Goal: Task Accomplishment & Management: Manage account settings

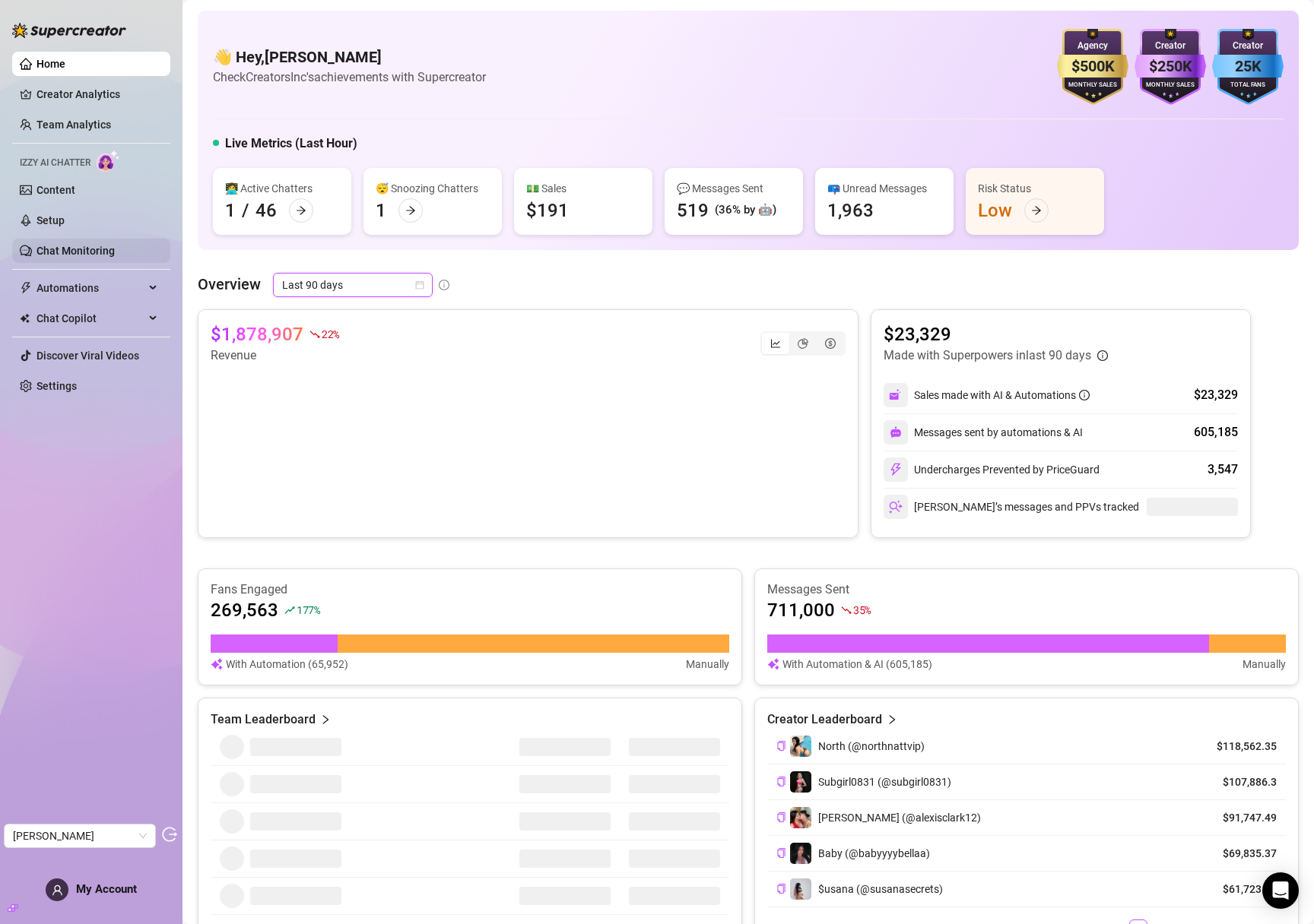
click at [80, 250] on link "Chat Monitoring" at bounding box center [75, 251] width 78 height 12
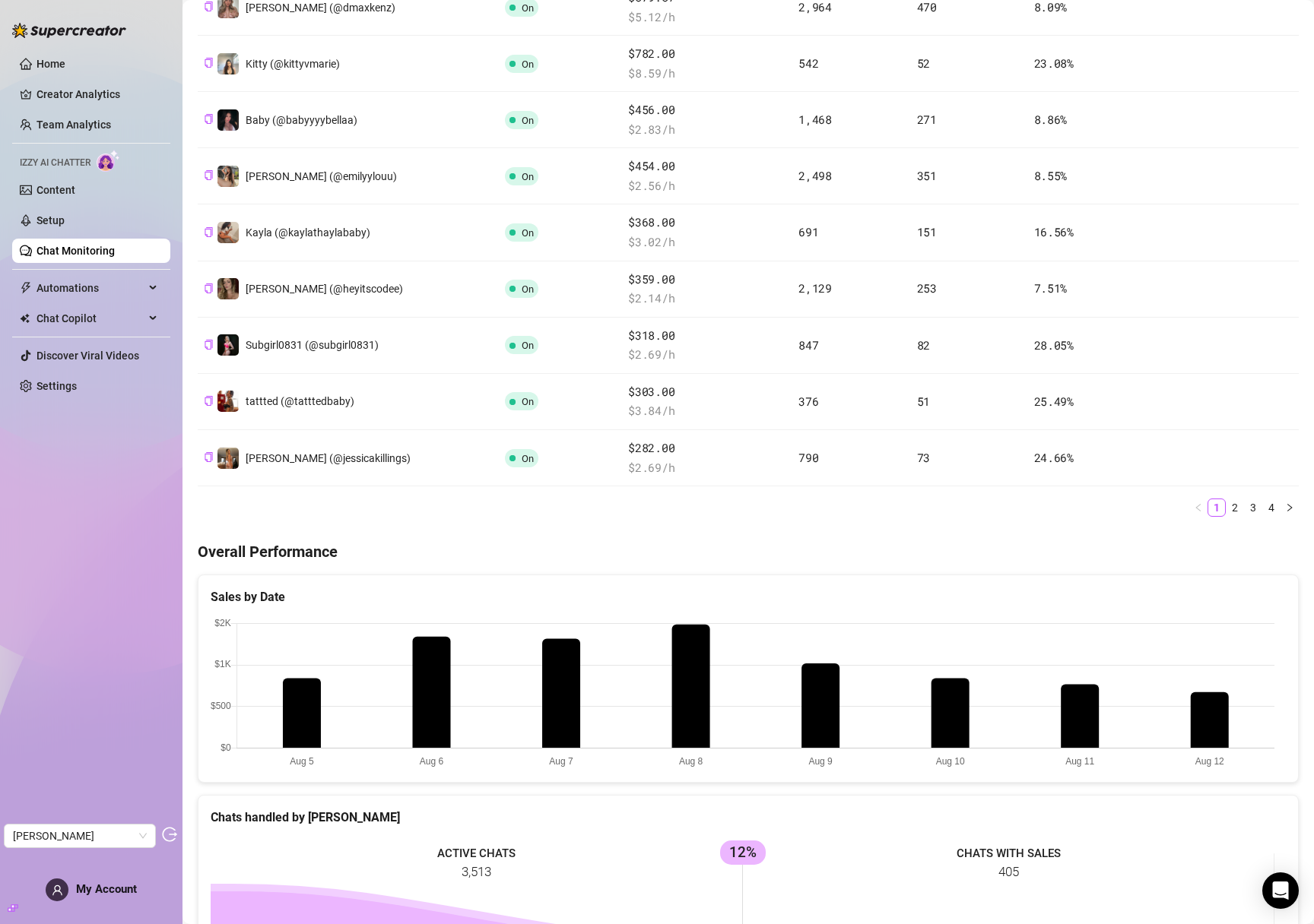
scroll to position [419, 0]
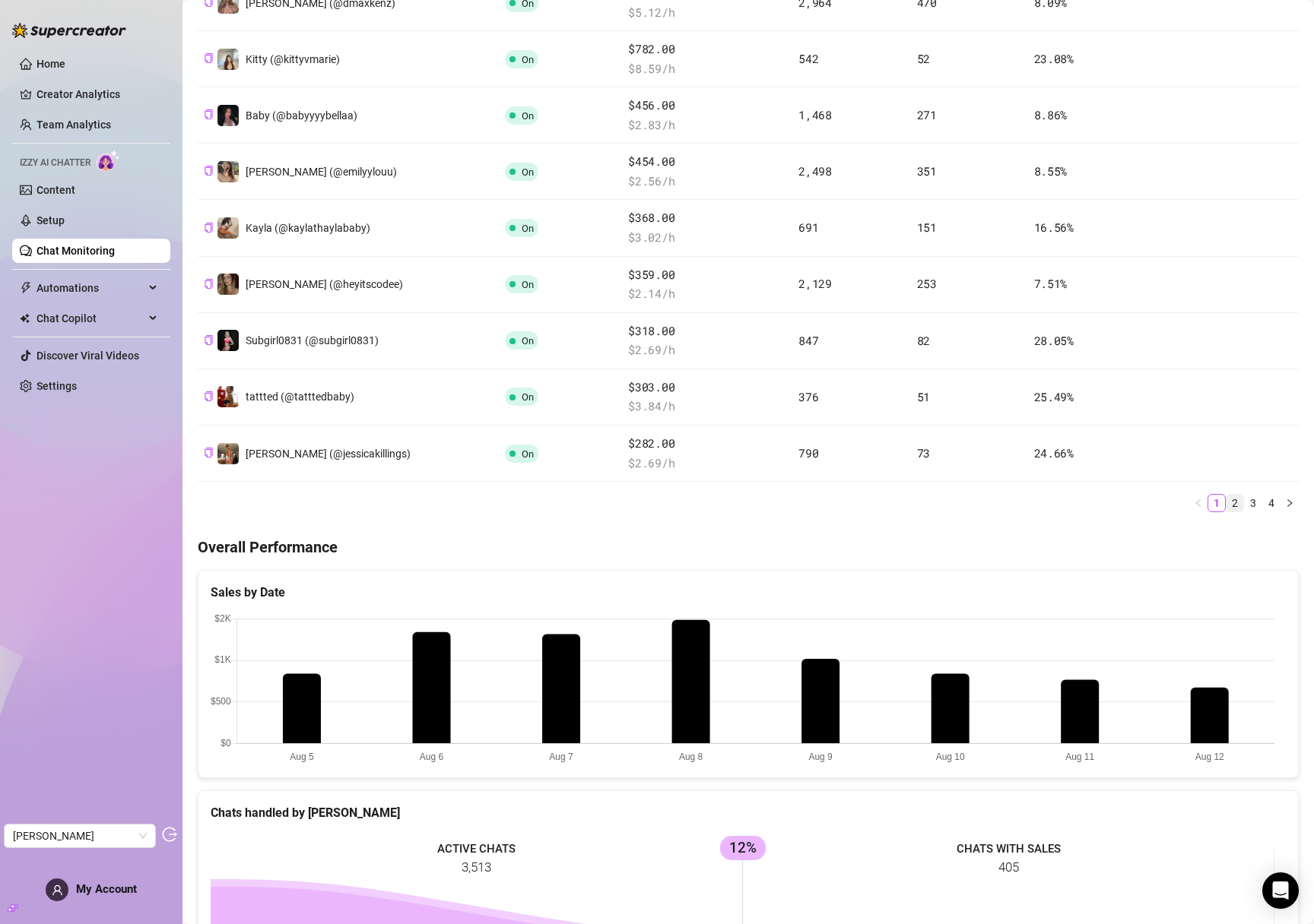
click at [1227, 504] on link "2" at bounding box center [1235, 504] width 17 height 17
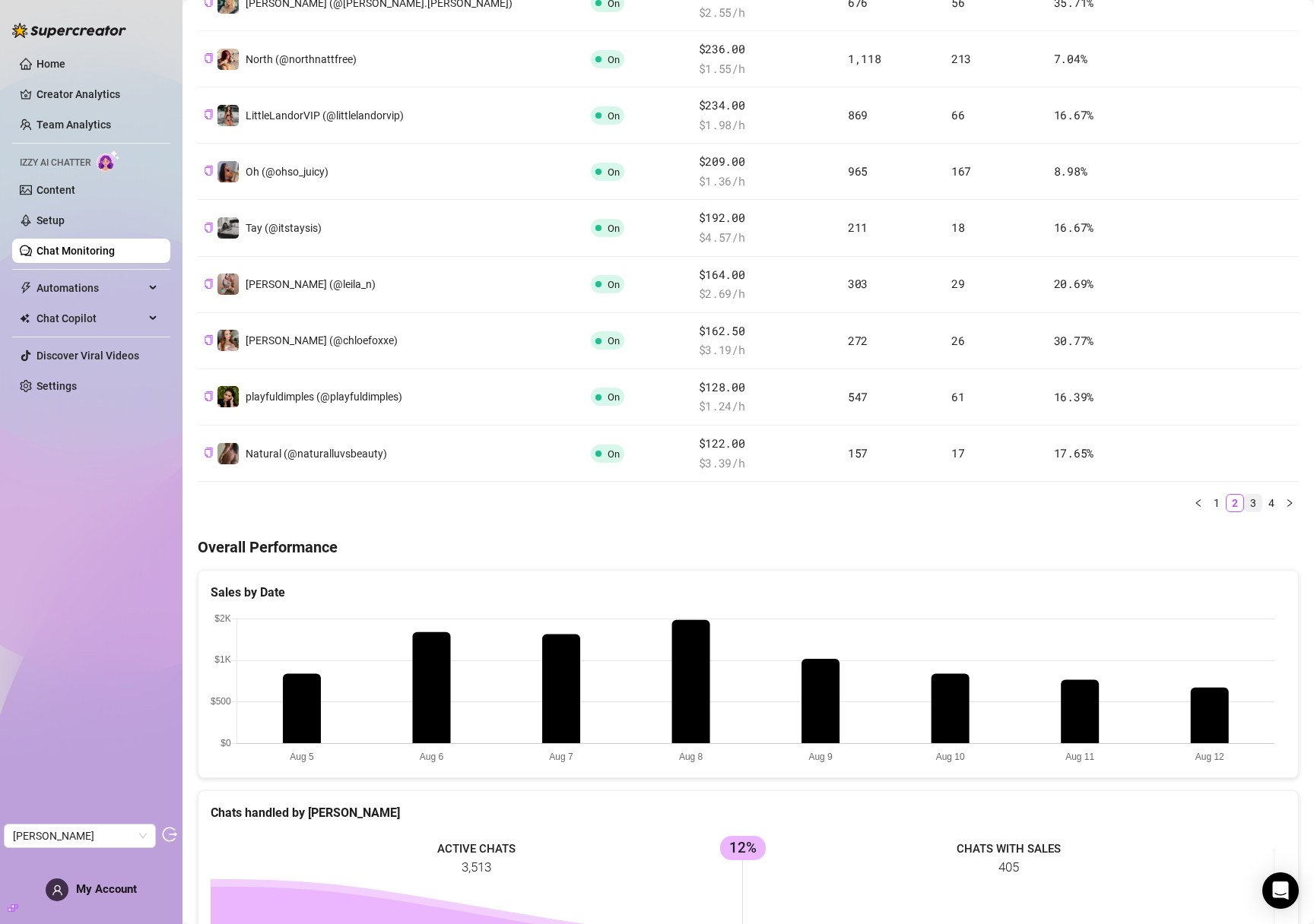
click at [1245, 504] on link "3" at bounding box center [1253, 504] width 17 height 17
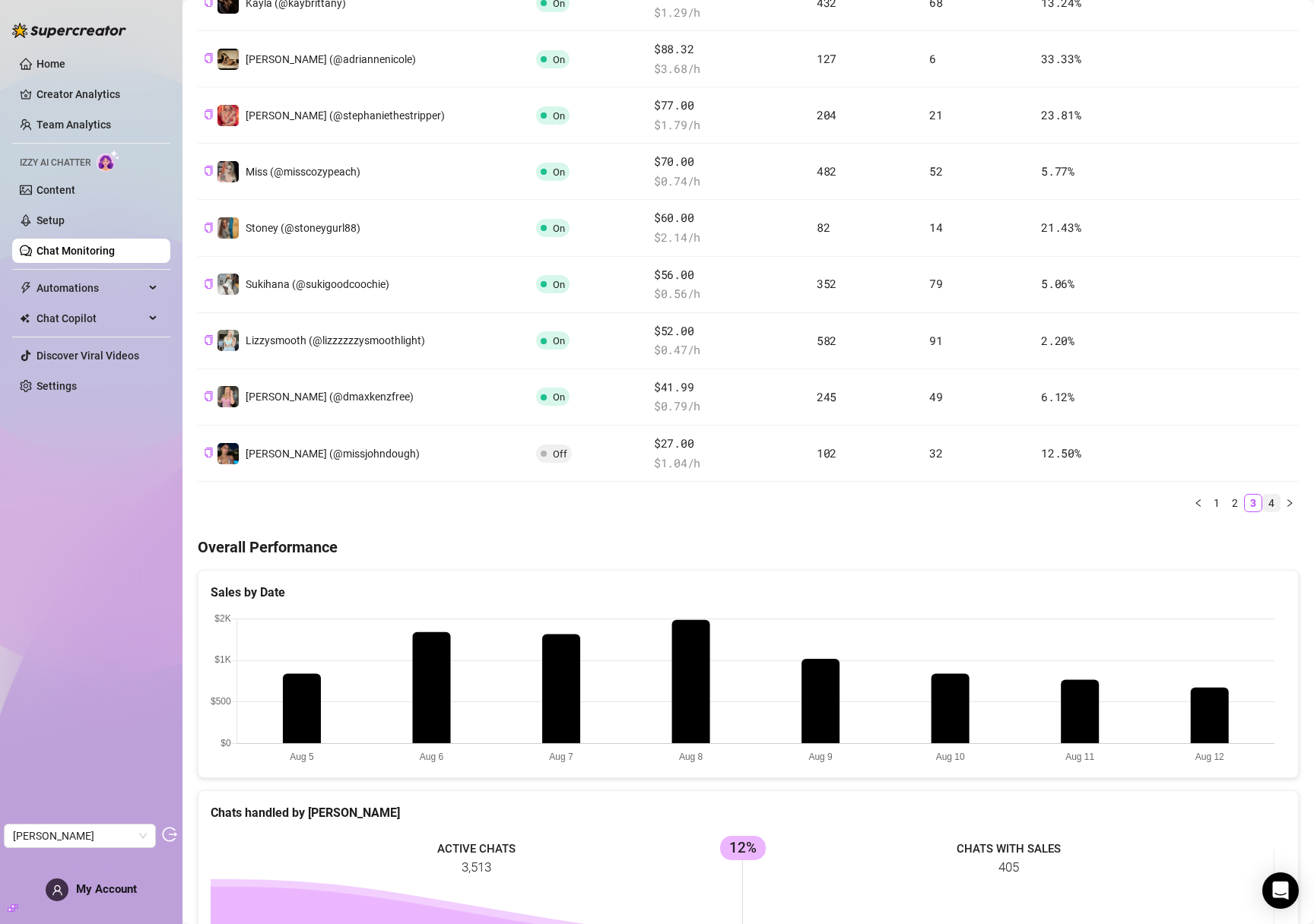
click at [1263, 502] on link "4" at bounding box center [1271, 504] width 17 height 17
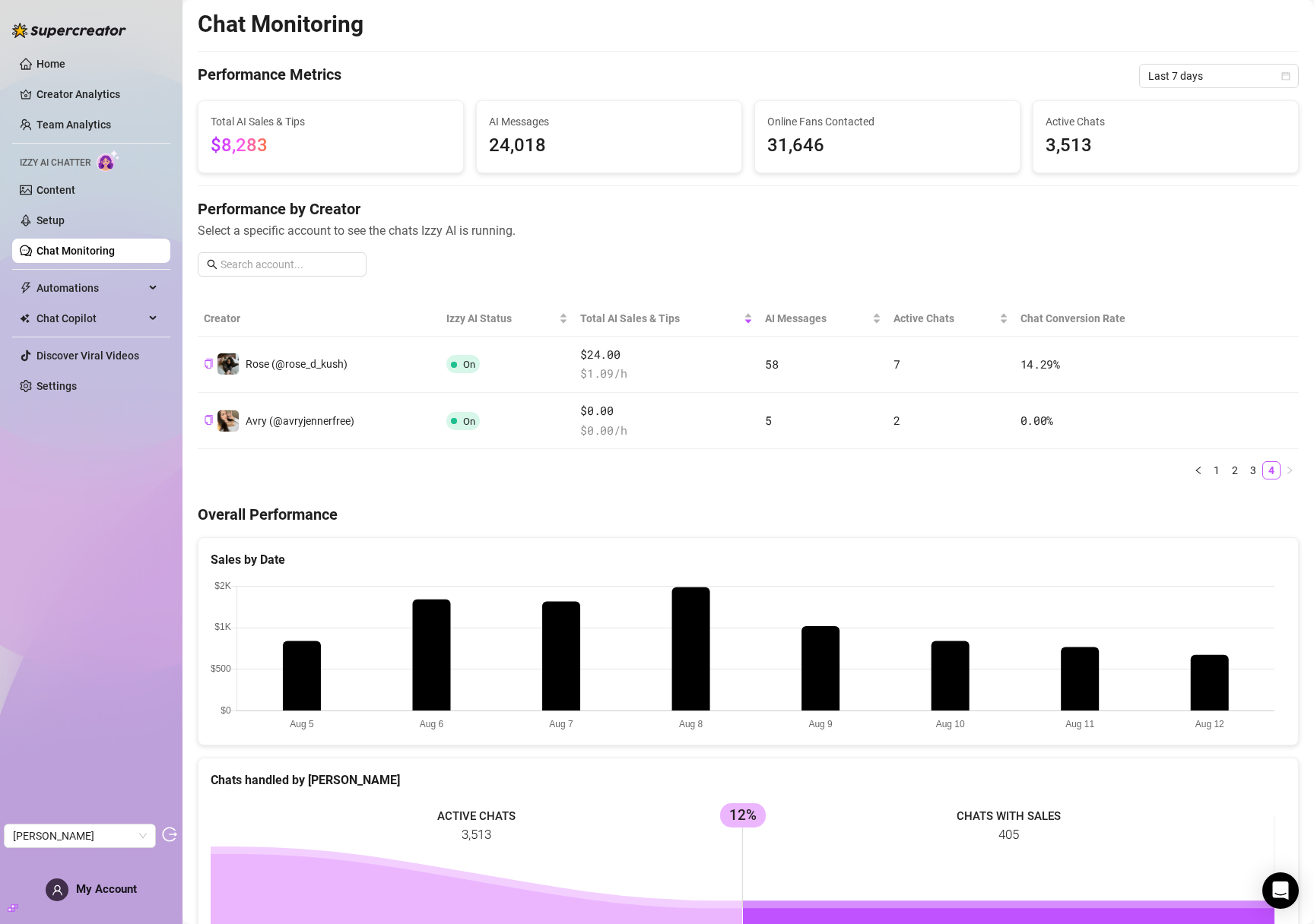
scroll to position [0, 0]
click at [1186, 74] on span "Last 7 days" at bounding box center [1218, 76] width 141 height 23
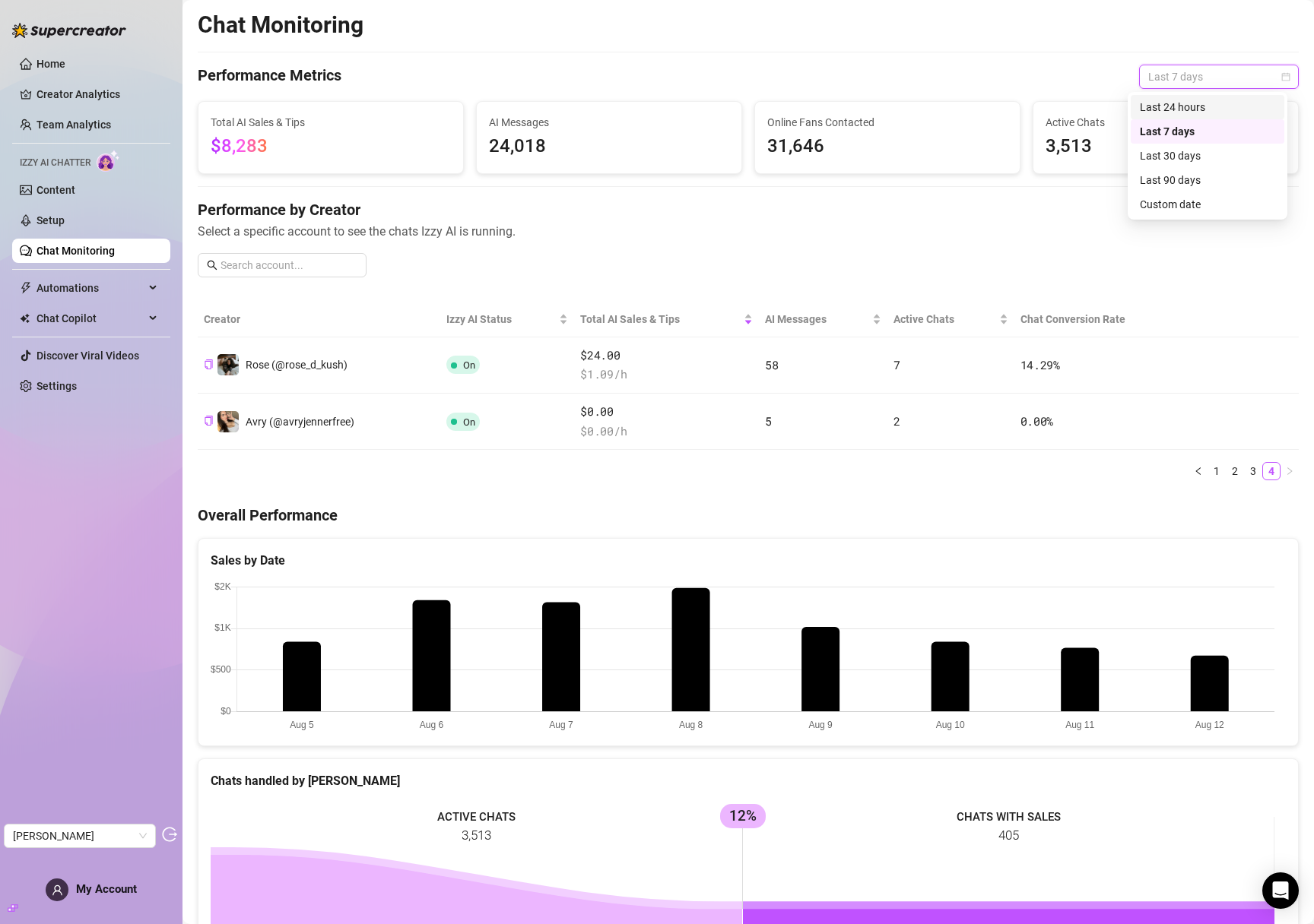
click at [1187, 104] on div "Last 24 hours" at bounding box center [1208, 107] width 135 height 17
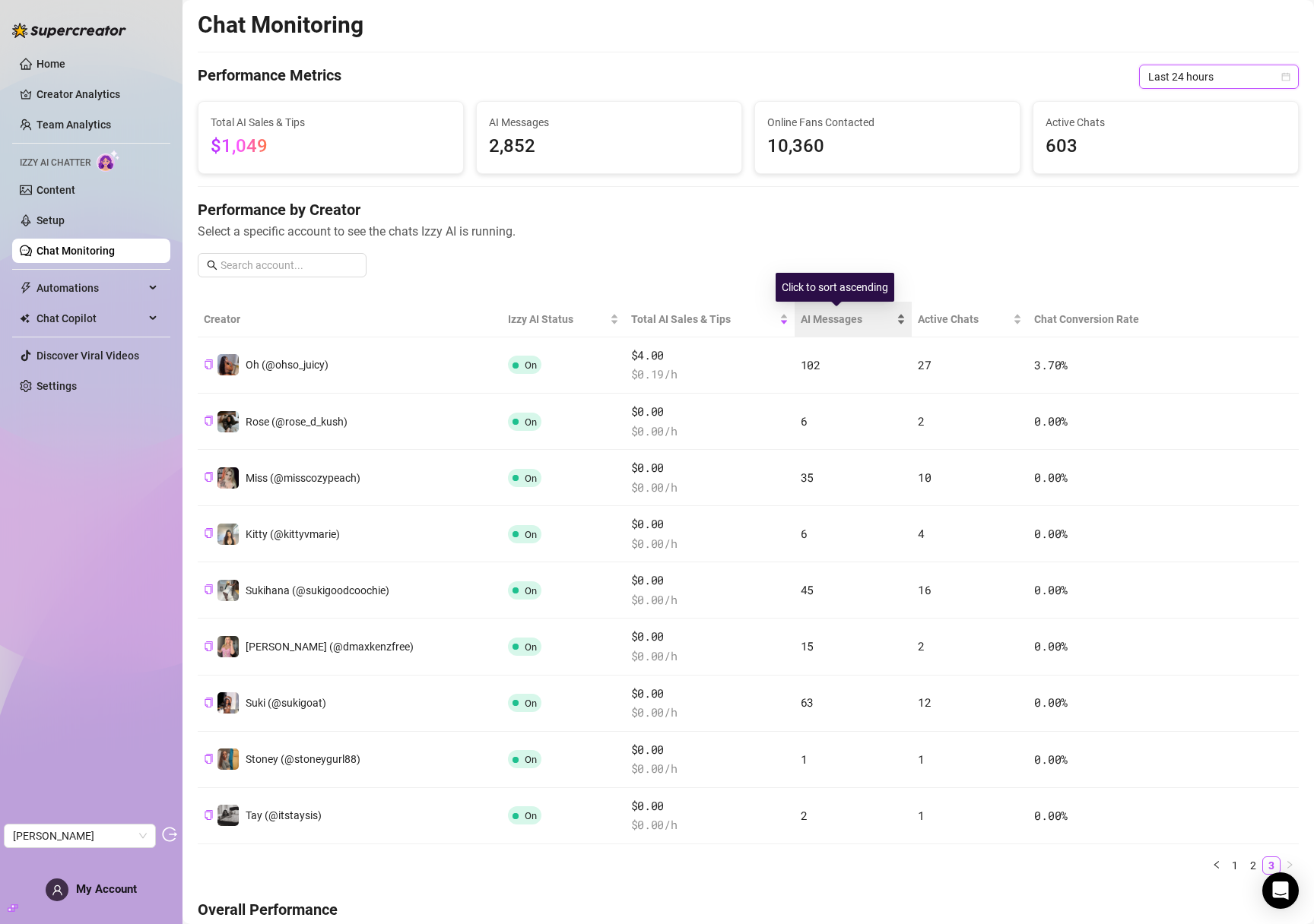
click at [826, 311] on span "AI Messages" at bounding box center [847, 319] width 93 height 17
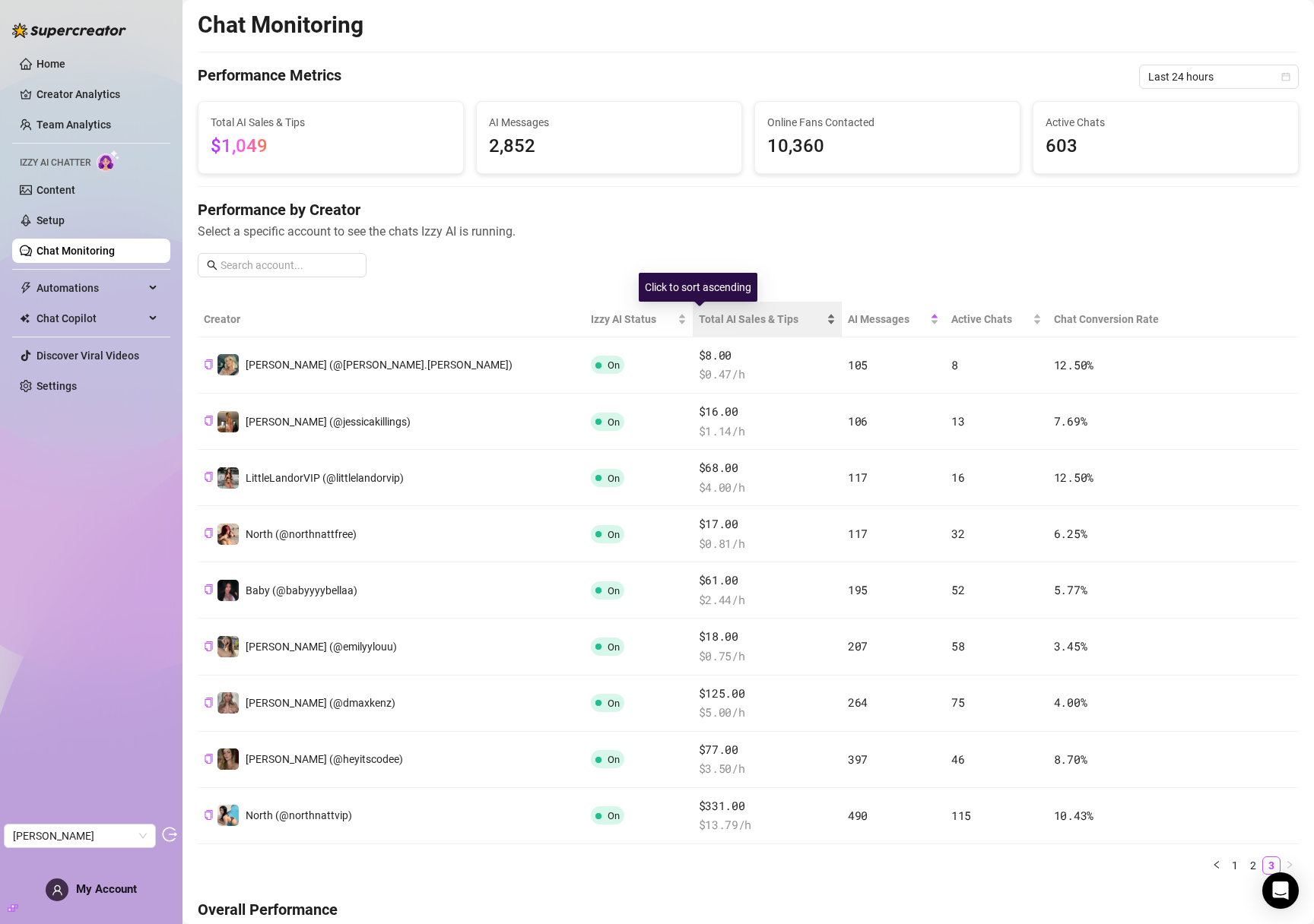
click at [699, 328] on div "Total AI Sales & Tips" at bounding box center [767, 319] width 137 height 17
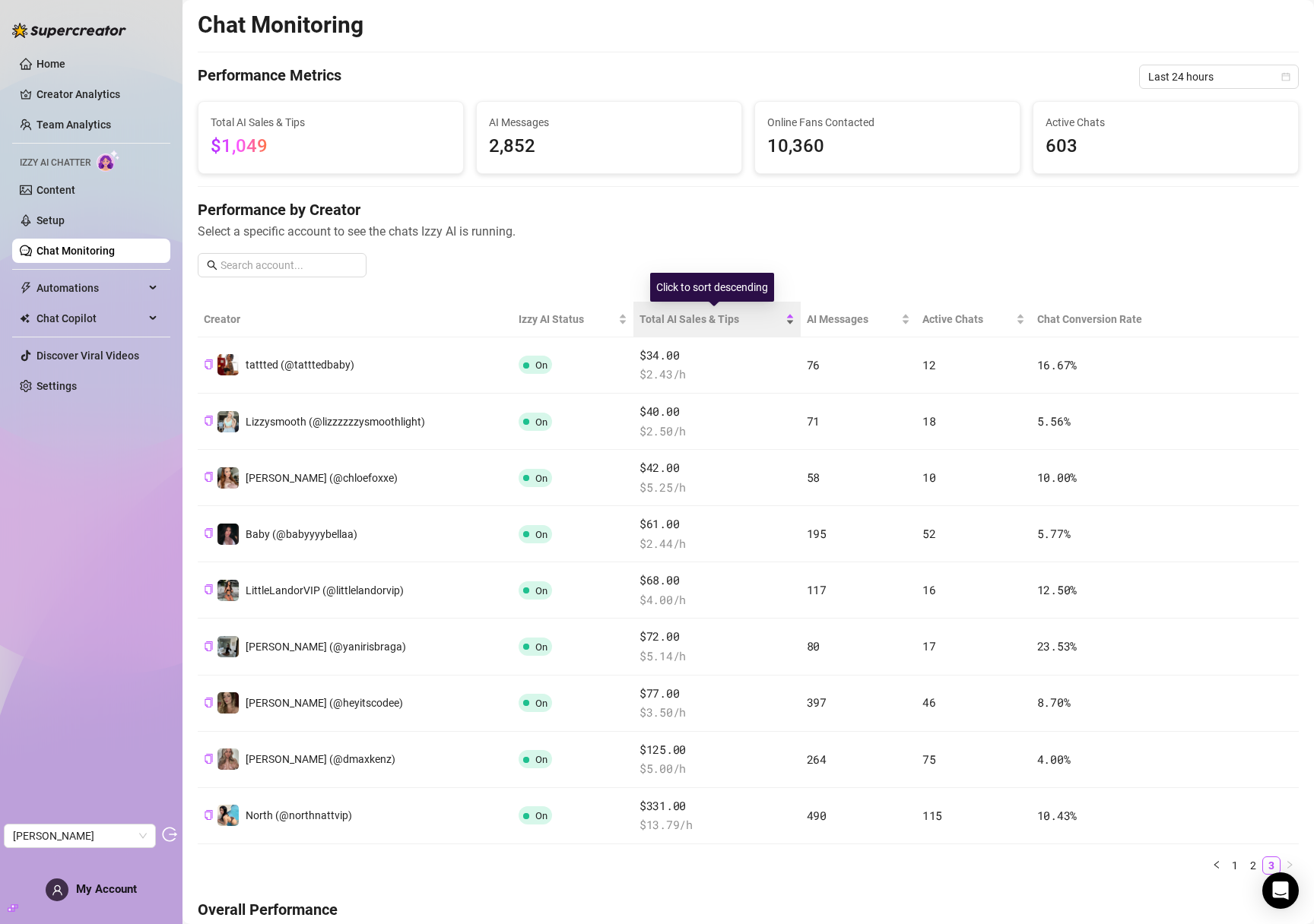
click at [701, 317] on span "Total AI Sales & Tips" at bounding box center [711, 319] width 143 height 17
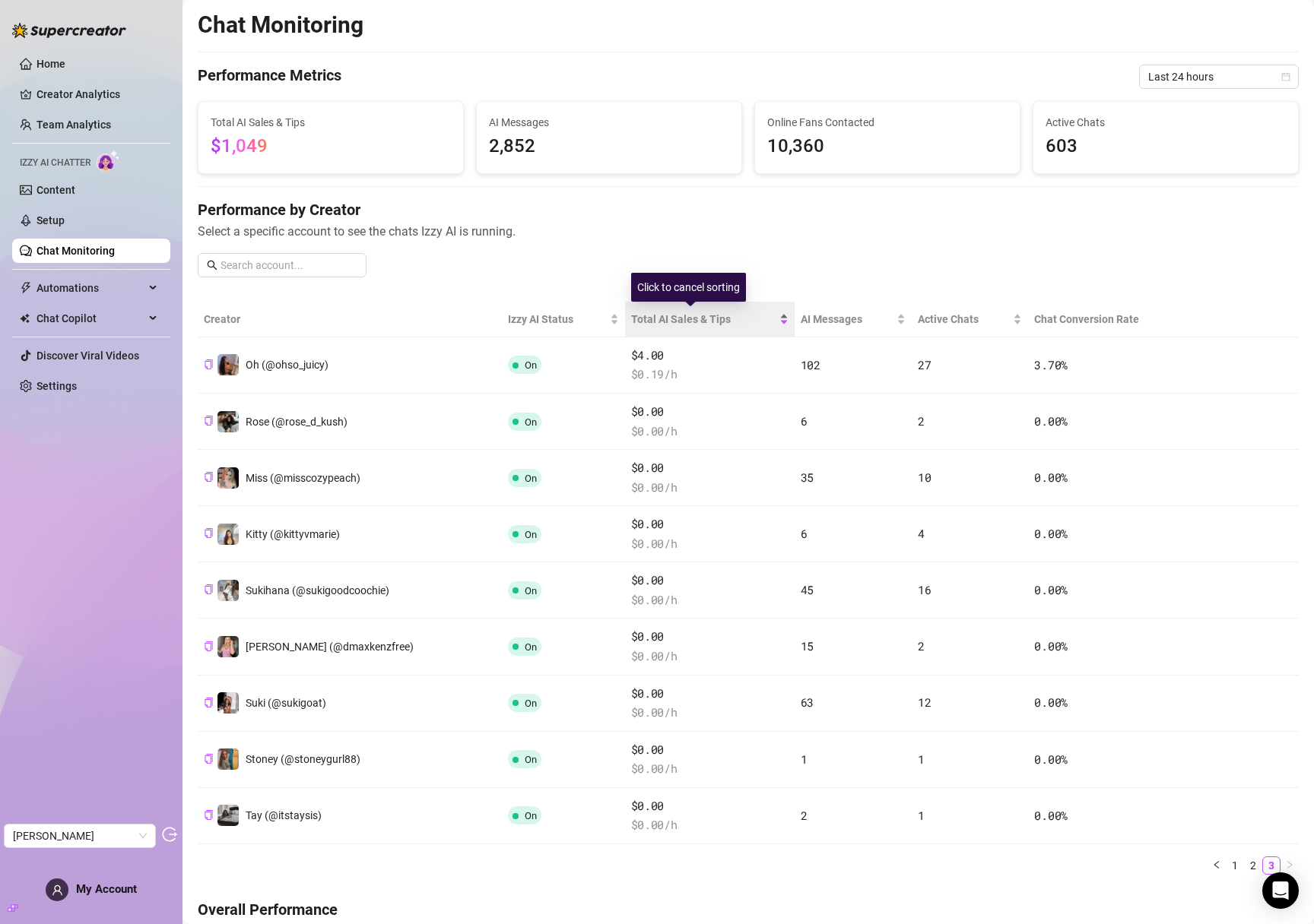
click at [701, 317] on span "Total AI Sales & Tips" at bounding box center [704, 319] width 146 height 17
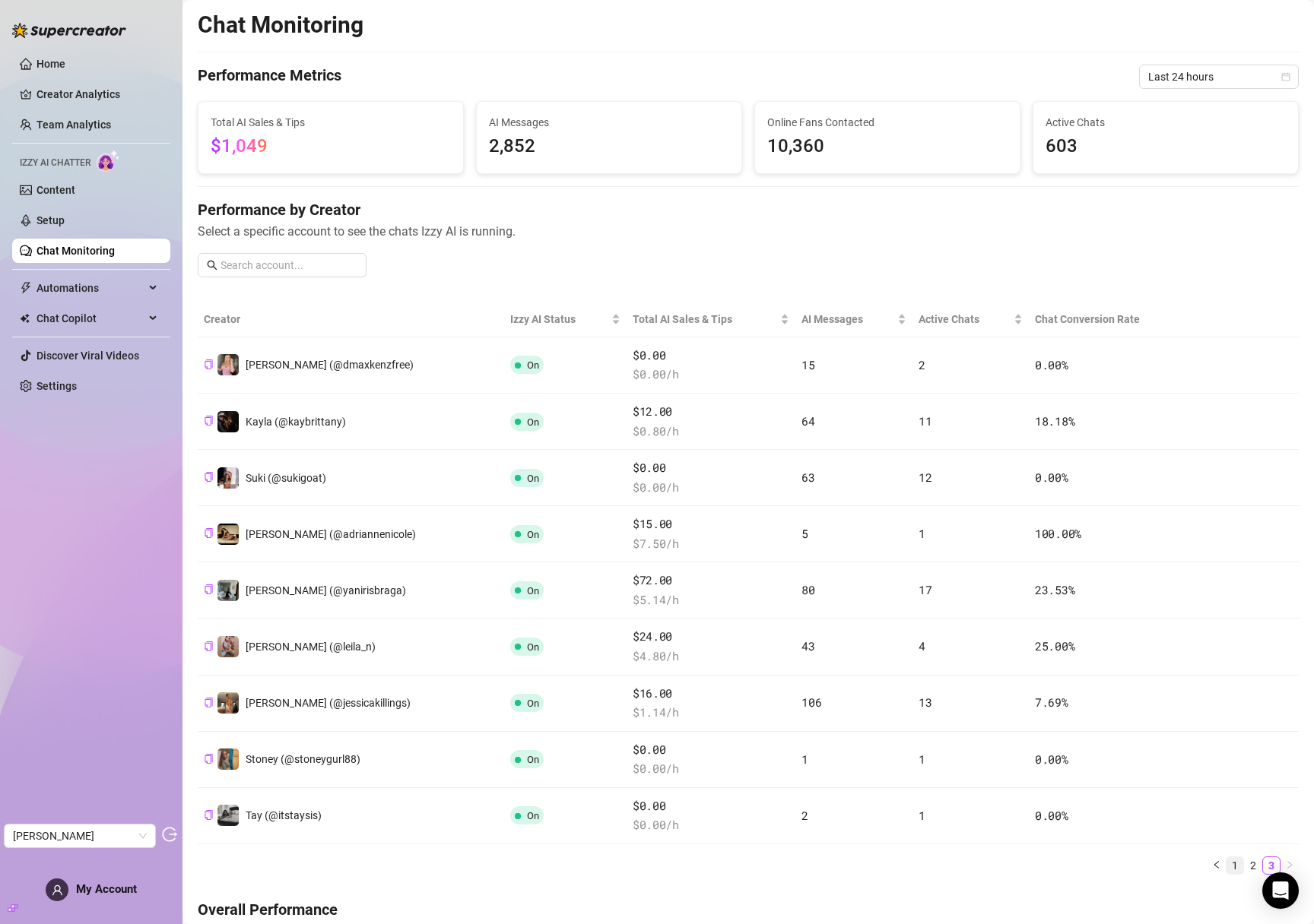
click at [1227, 865] on link "1" at bounding box center [1235, 866] width 17 height 17
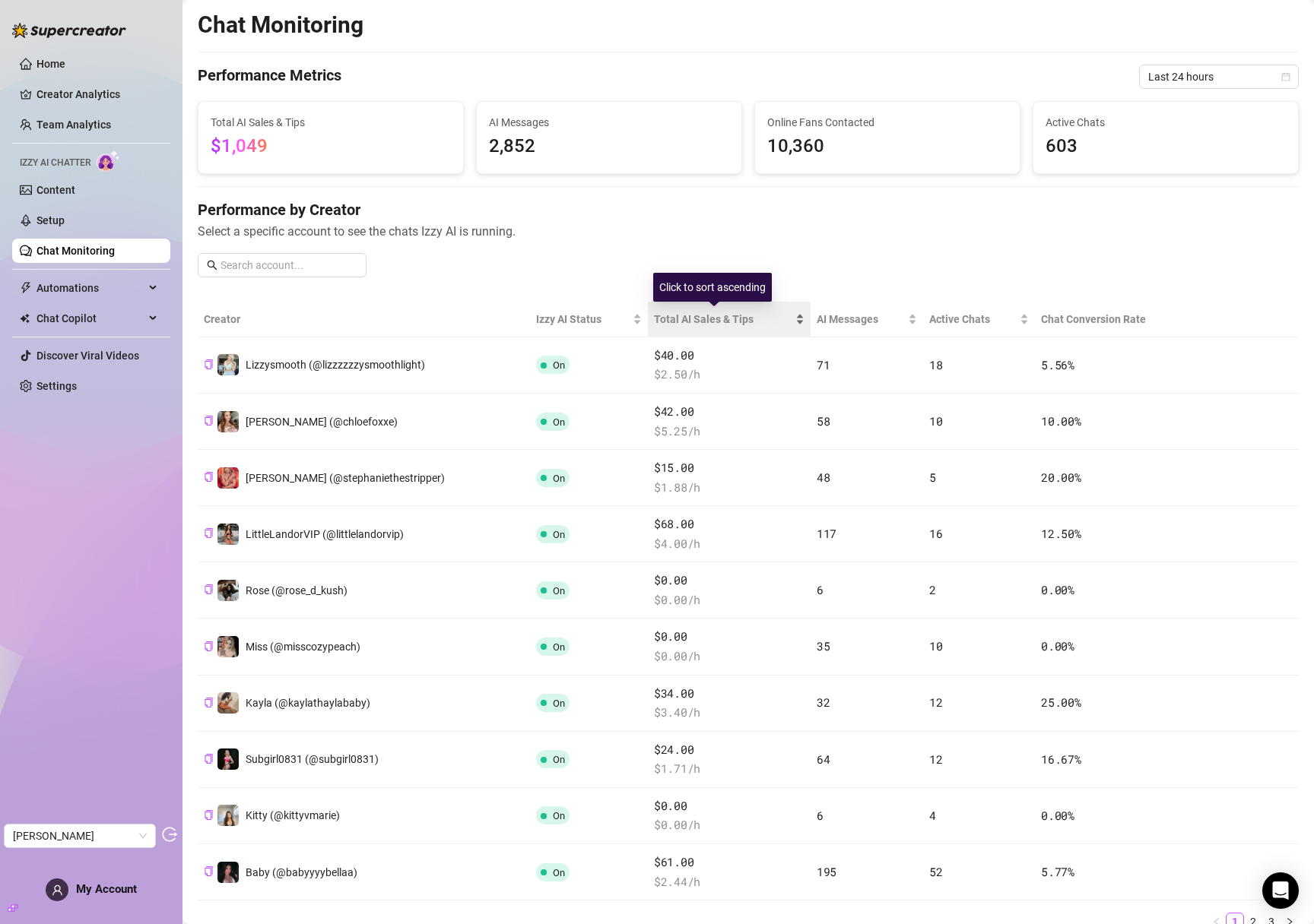
click at [702, 313] on span "Total AI Sales & Tips" at bounding box center [723, 319] width 139 height 17
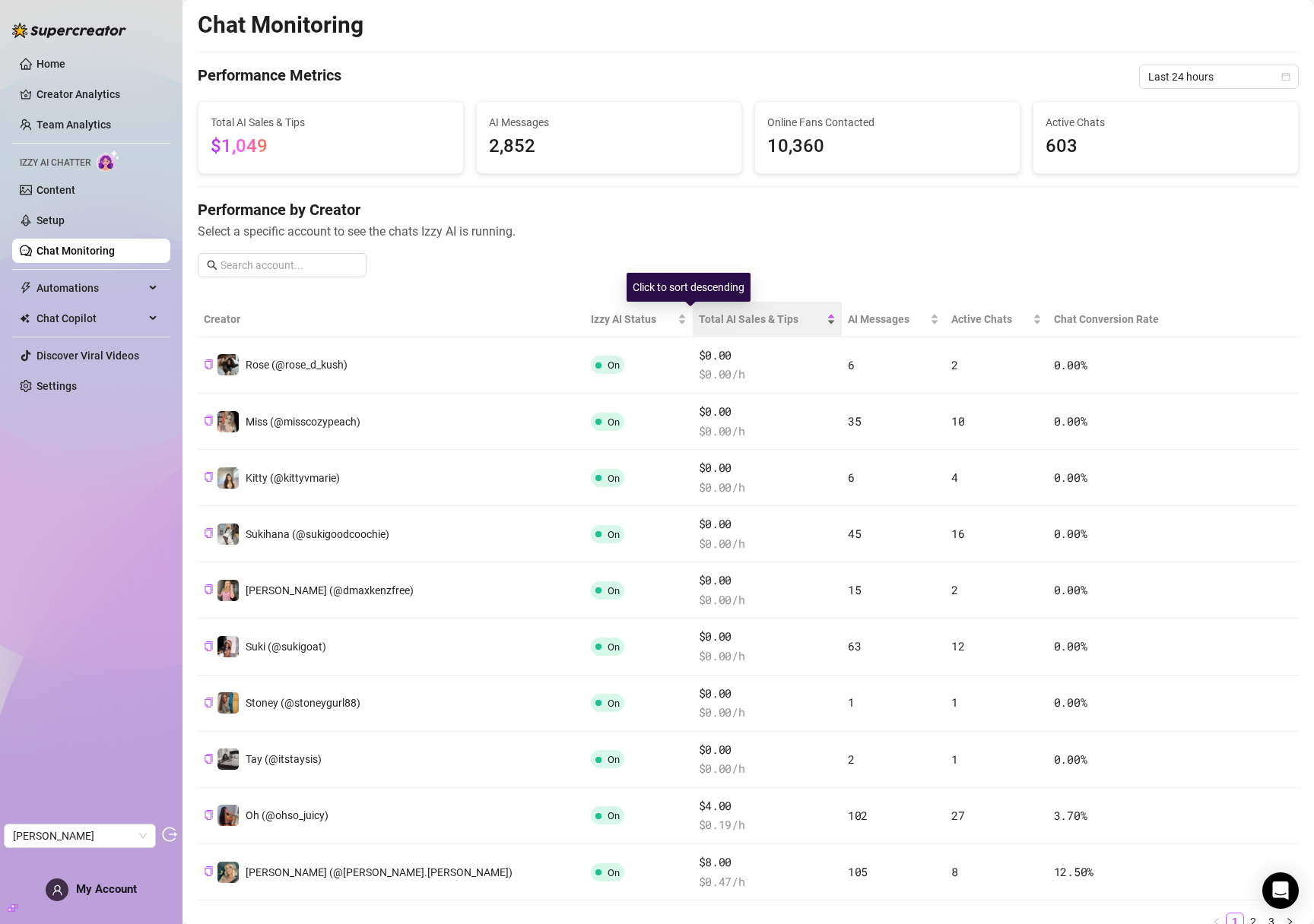
click at [702, 313] on span "Total AI Sales & Tips" at bounding box center [762, 319] width 125 height 17
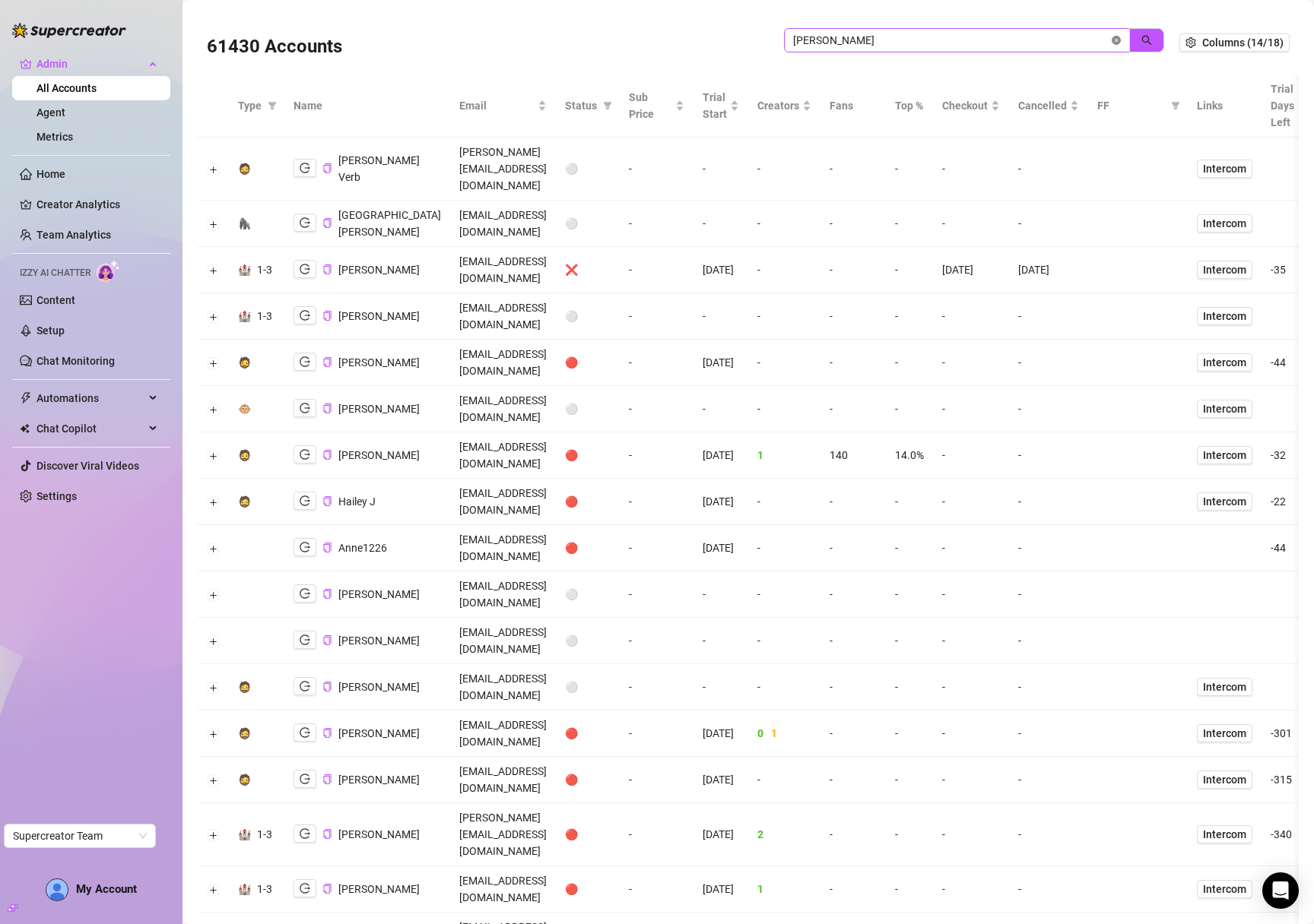
click at [1112, 39] on icon "close-circle" at bounding box center [1116, 40] width 9 height 9
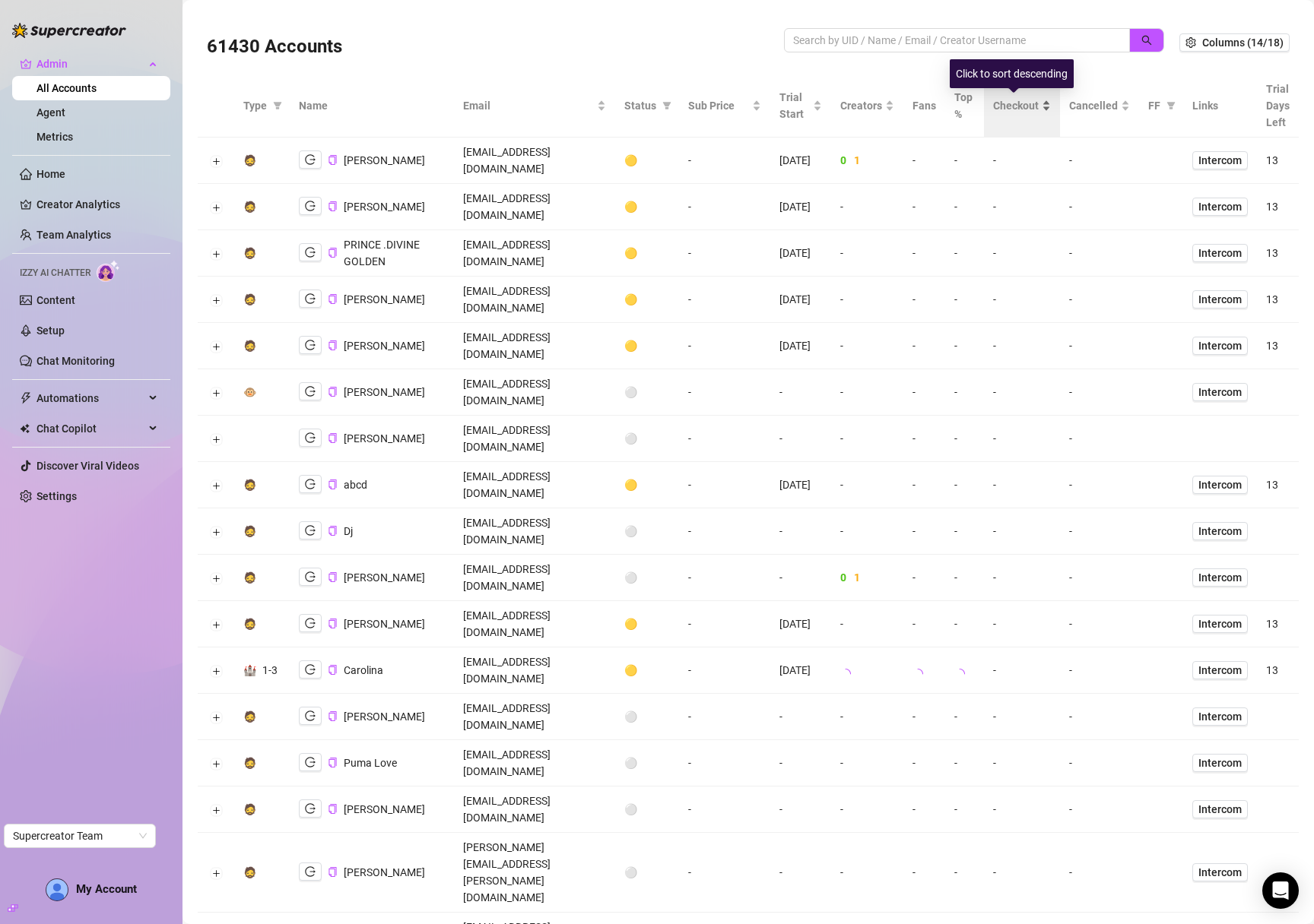
click at [1013, 109] on span "Checkout" at bounding box center [1015, 106] width 45 height 17
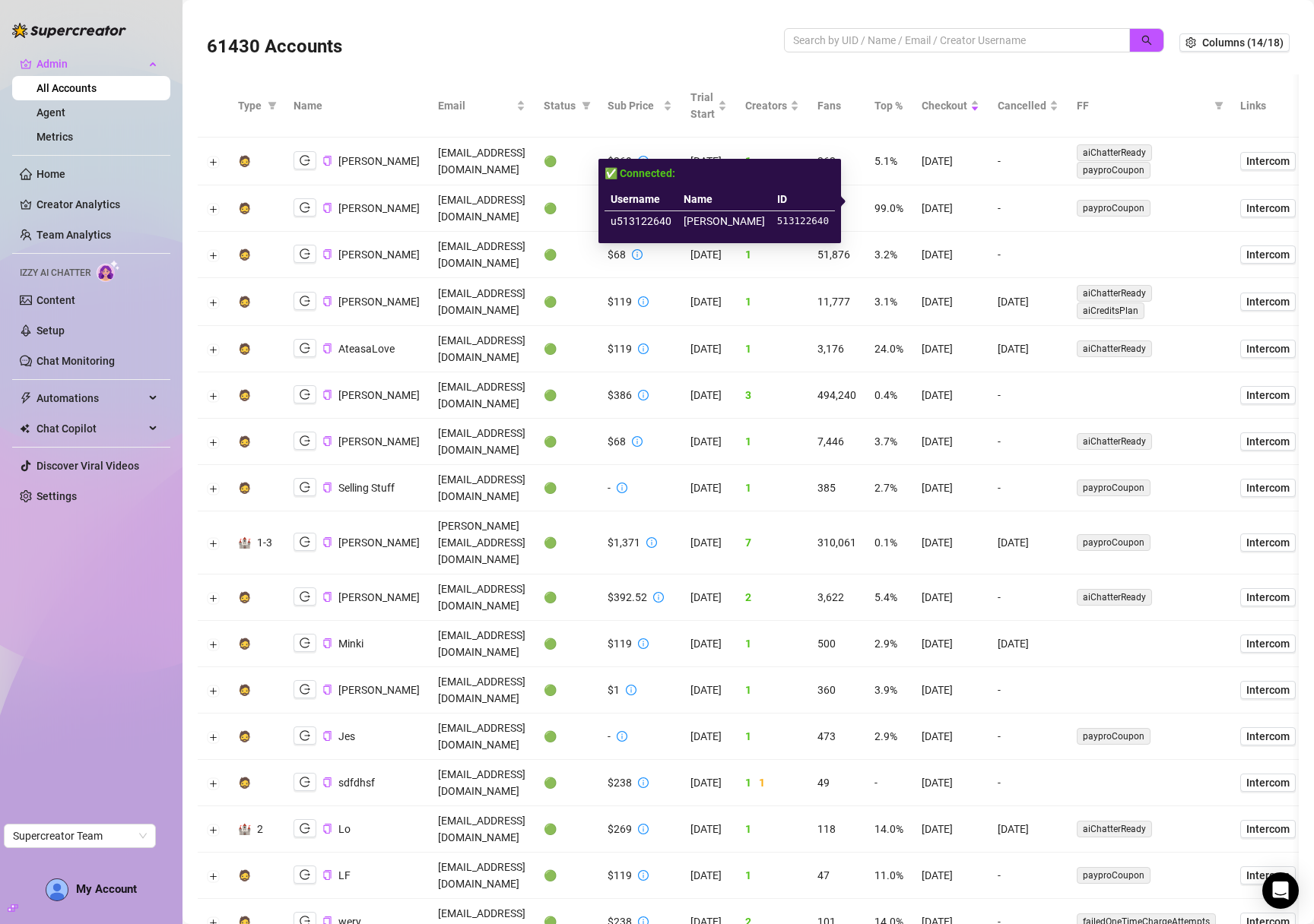
click at [653, 224] on td "u513122640" at bounding box center [641, 222] width 73 height 21
copy td "u513122640"
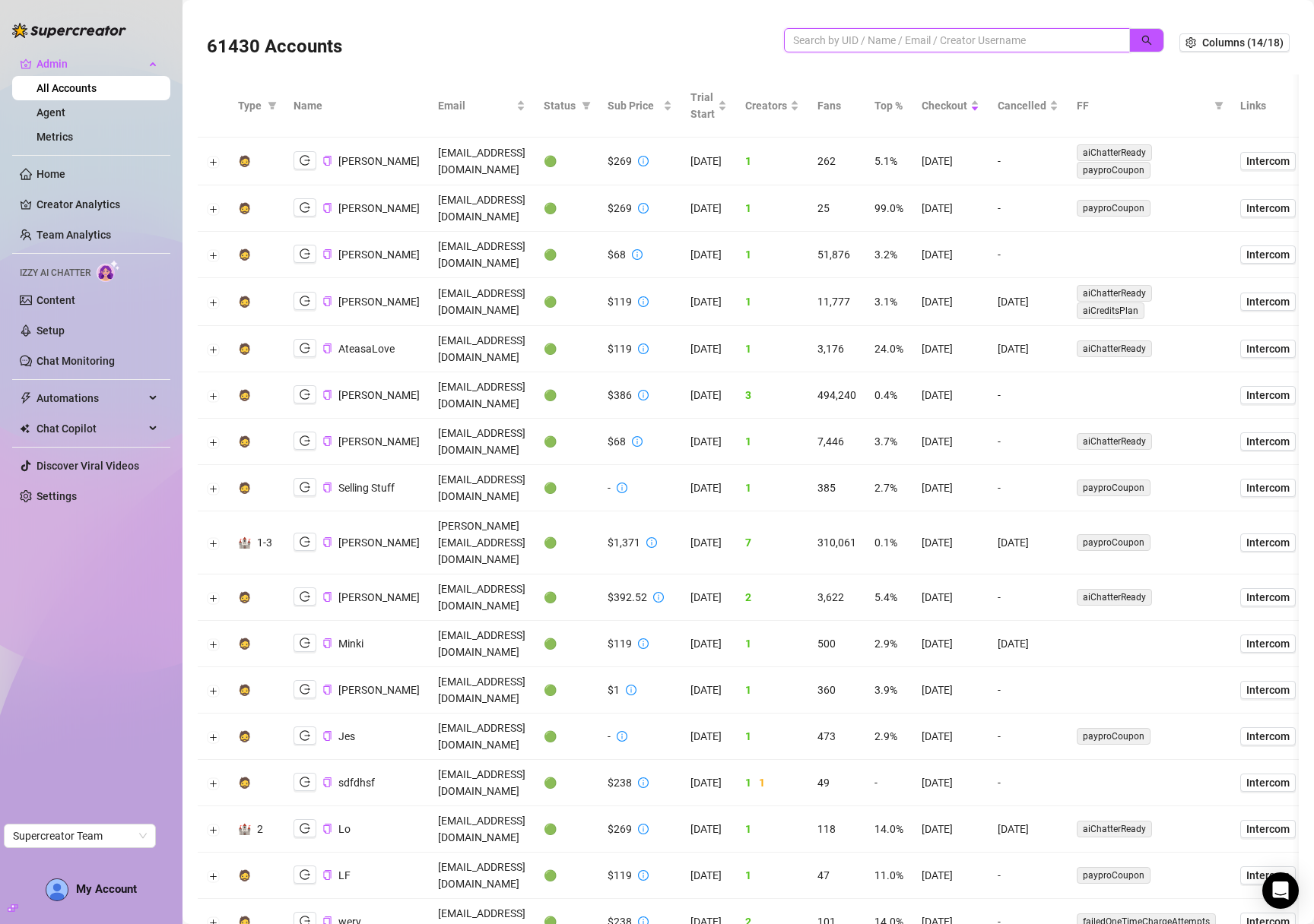
click at [916, 36] on input "search" at bounding box center [951, 40] width 315 height 17
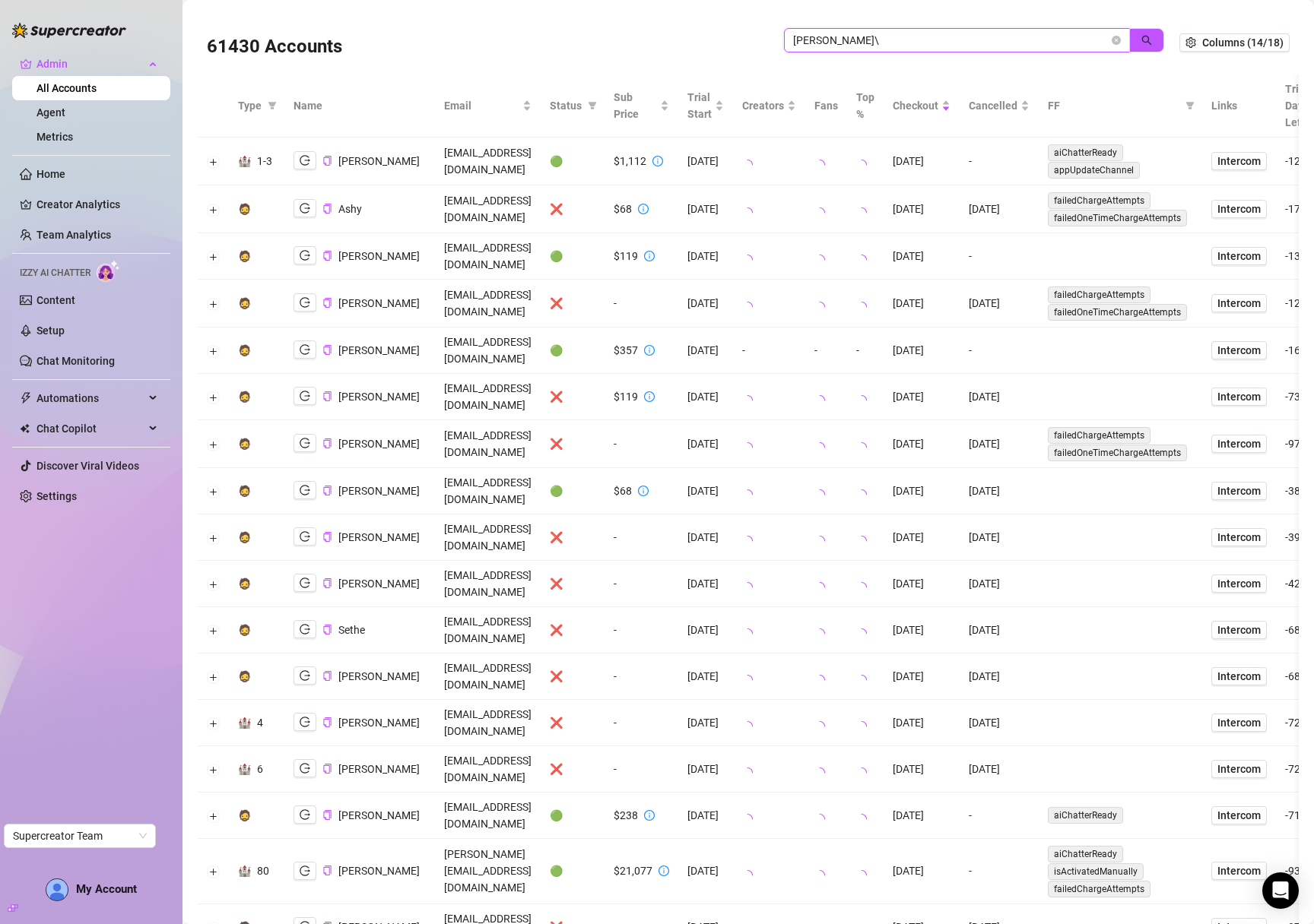
click at [941, 39] on input "[PERSON_NAME]\" at bounding box center [951, 40] width 315 height 17
type input "[PERSON_NAME]"
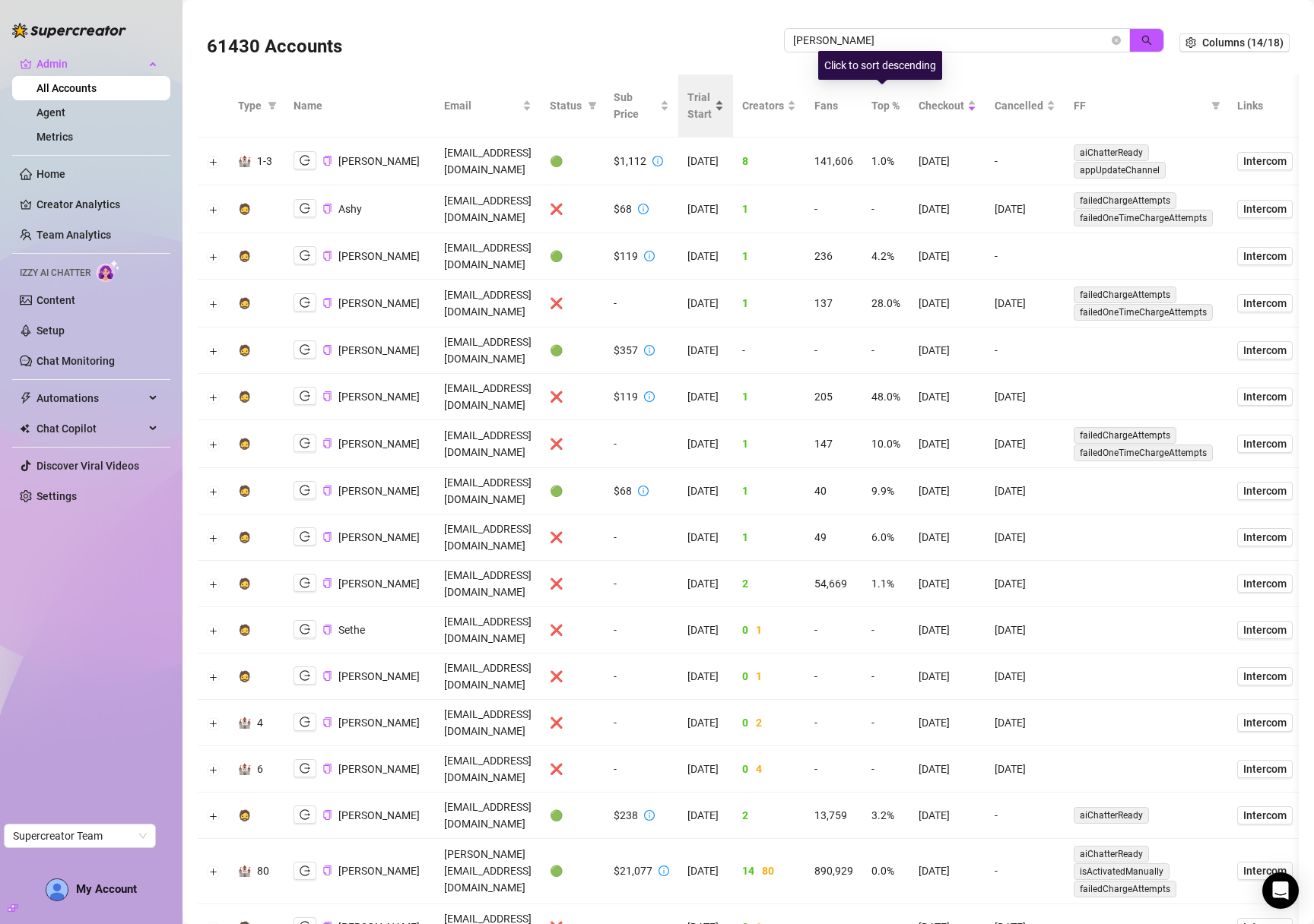
click at [712, 111] on span "Trial Start" at bounding box center [699, 105] width 24 height 33
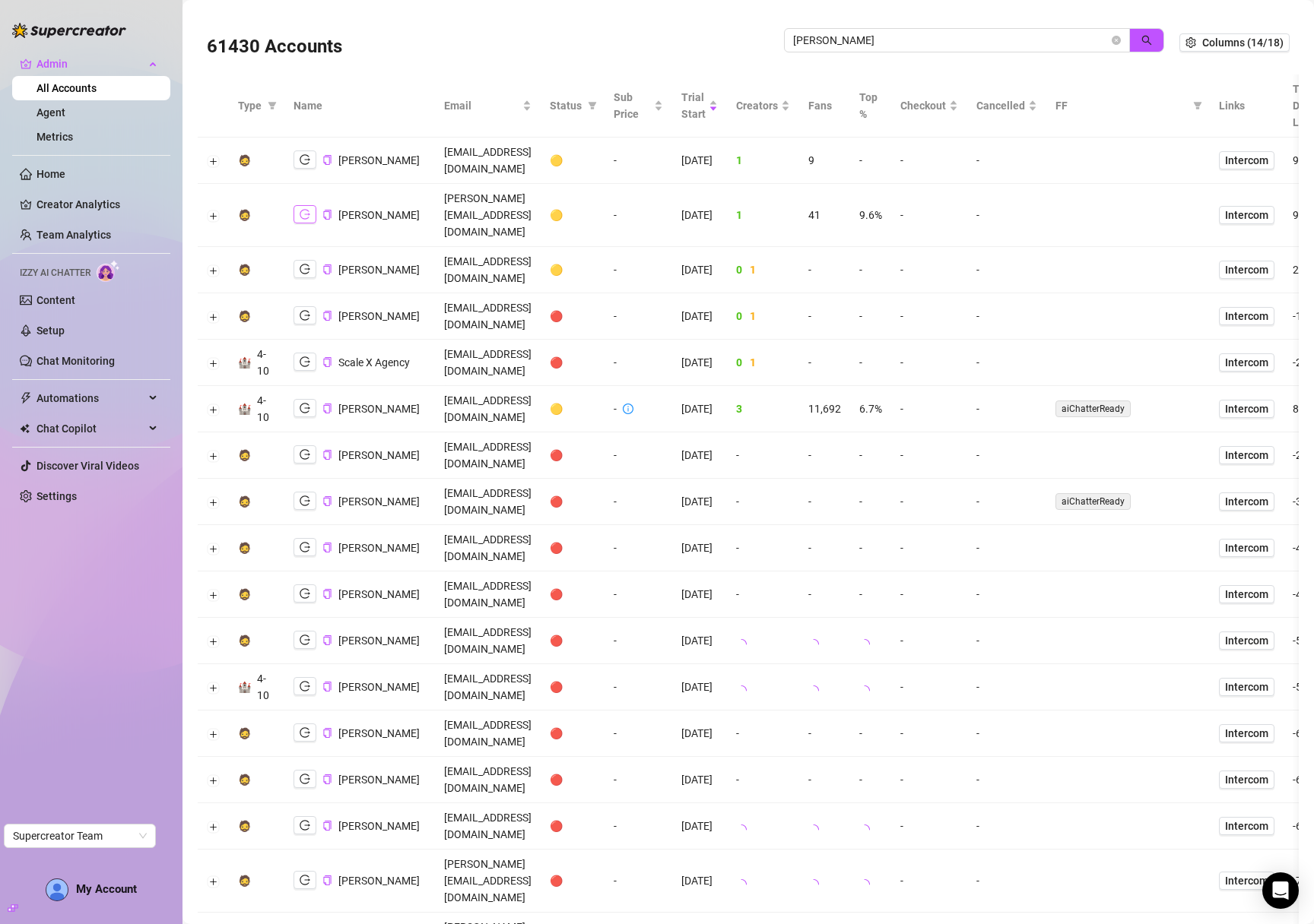
click at [308, 210] on icon "logout" at bounding box center [305, 215] width 10 height 10
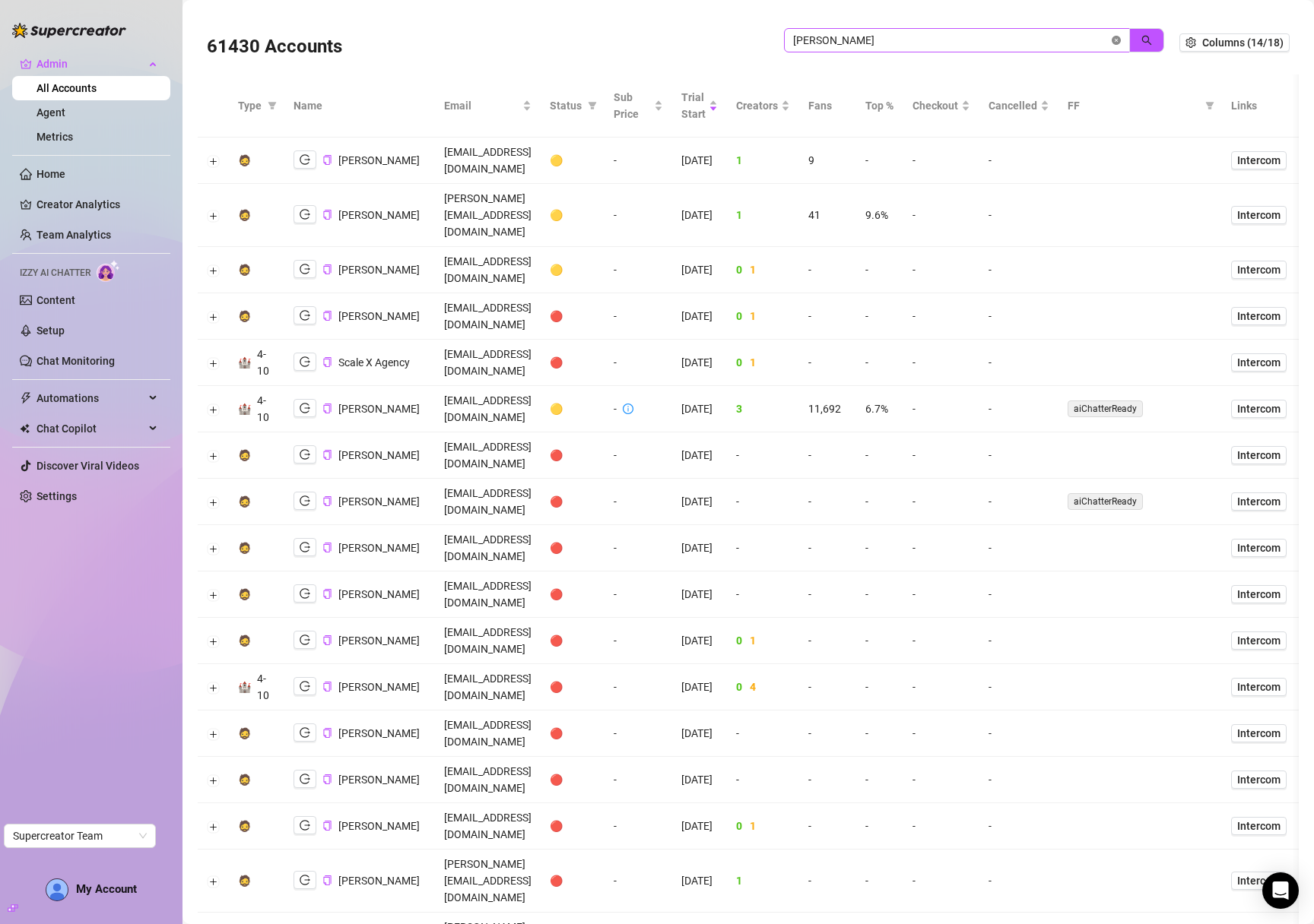
click at [1112, 39] on icon "close-circle" at bounding box center [1116, 40] width 9 height 9
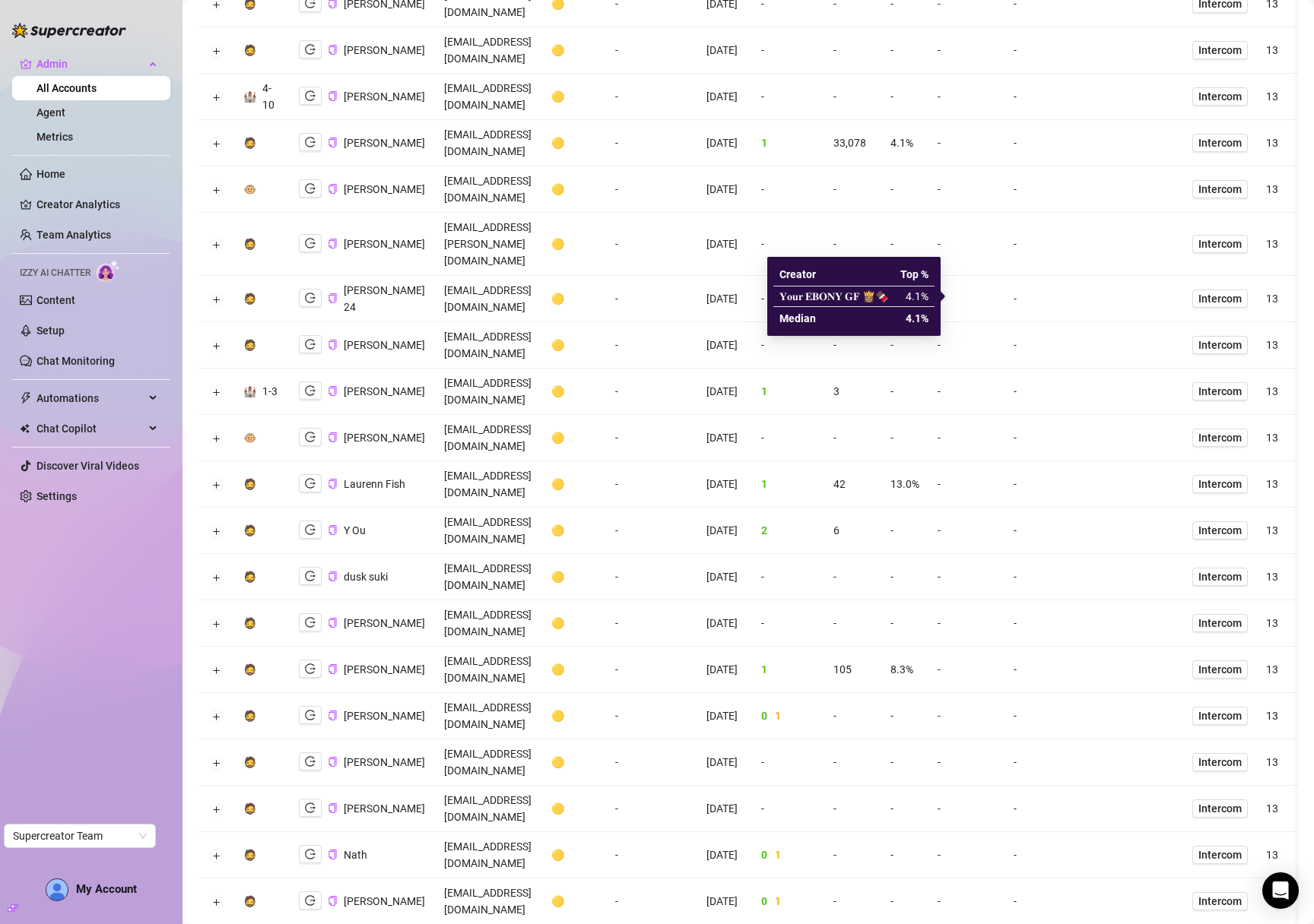
scroll to position [719, 0]
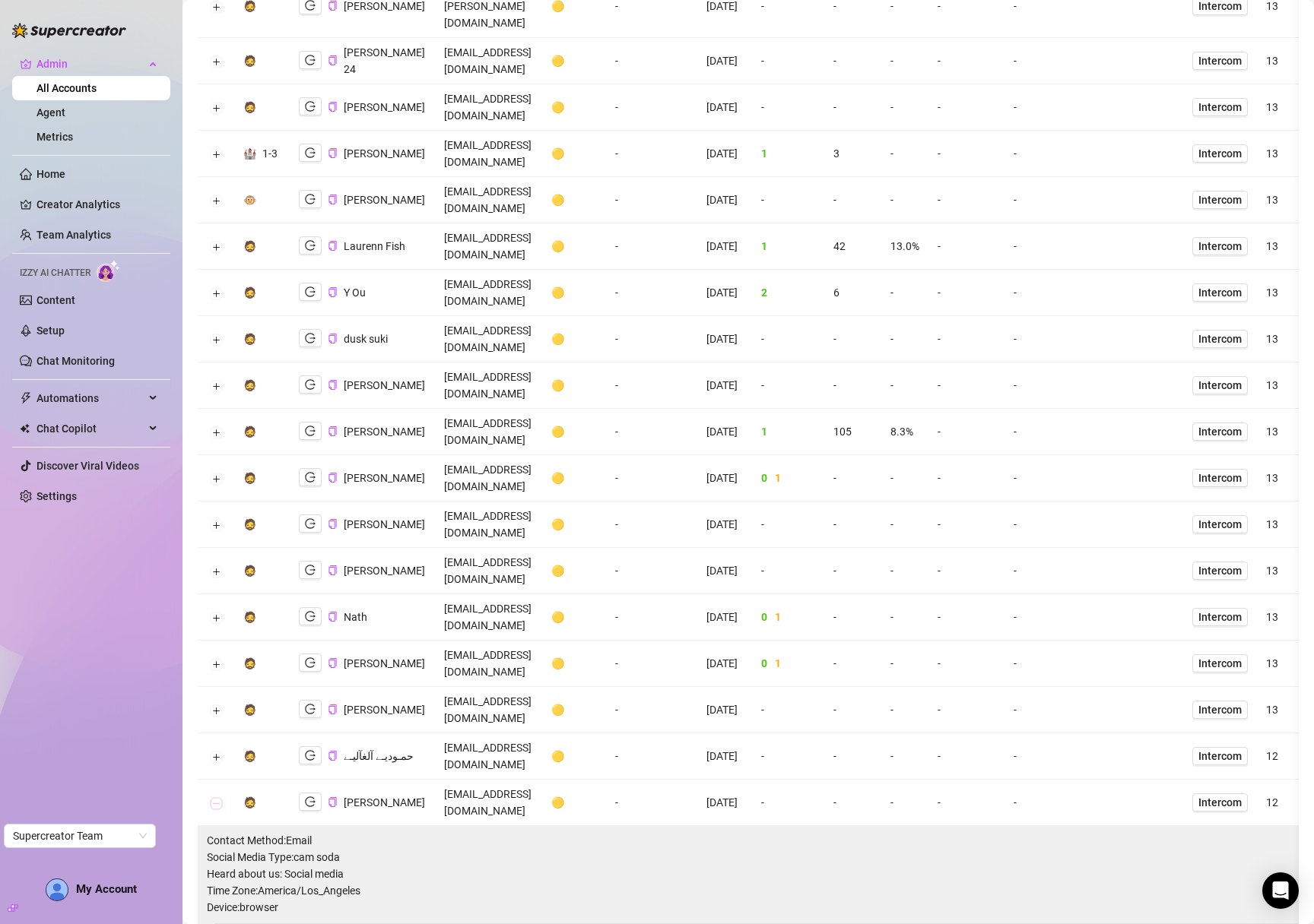
click at [212, 797] on button "Collapse row" at bounding box center [216, 803] width 12 height 12
